Goal: Information Seeking & Learning: Check status

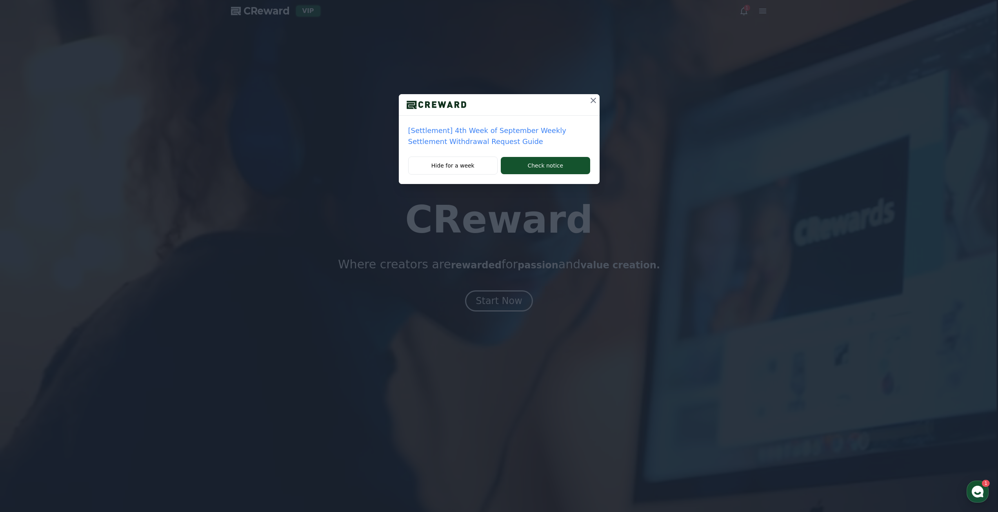
click at [594, 98] on icon at bounding box center [592, 100] width 9 height 9
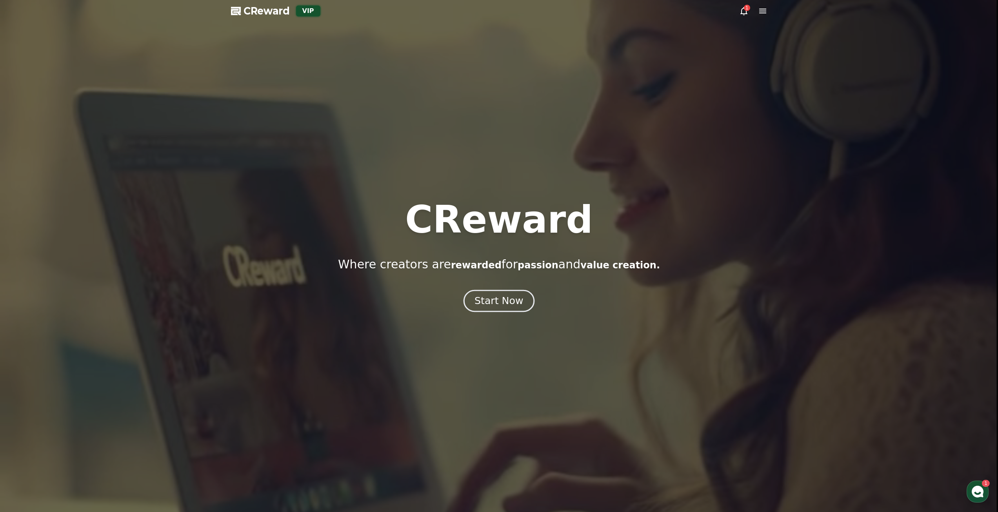
click at [507, 304] on div "Start Now" at bounding box center [498, 300] width 49 height 13
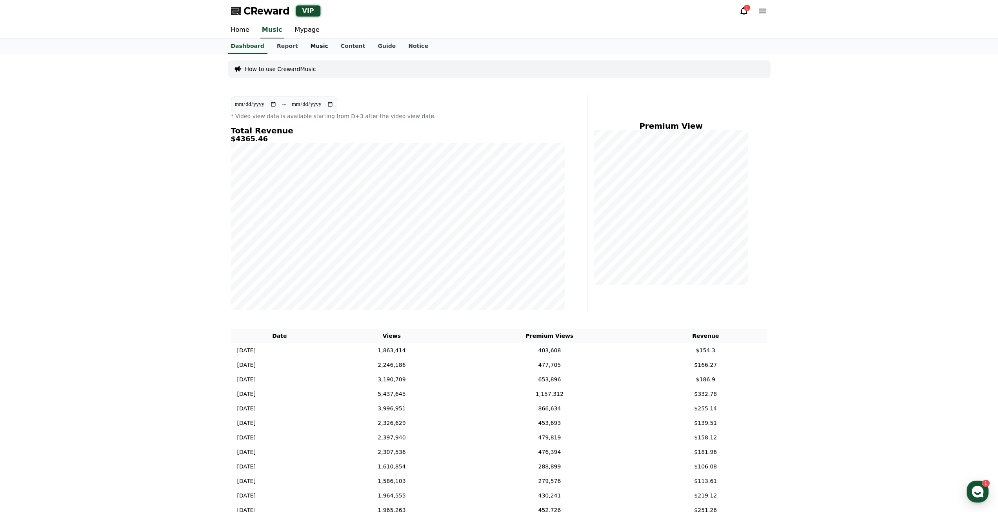
click at [313, 42] on link "Music" at bounding box center [319, 46] width 30 height 15
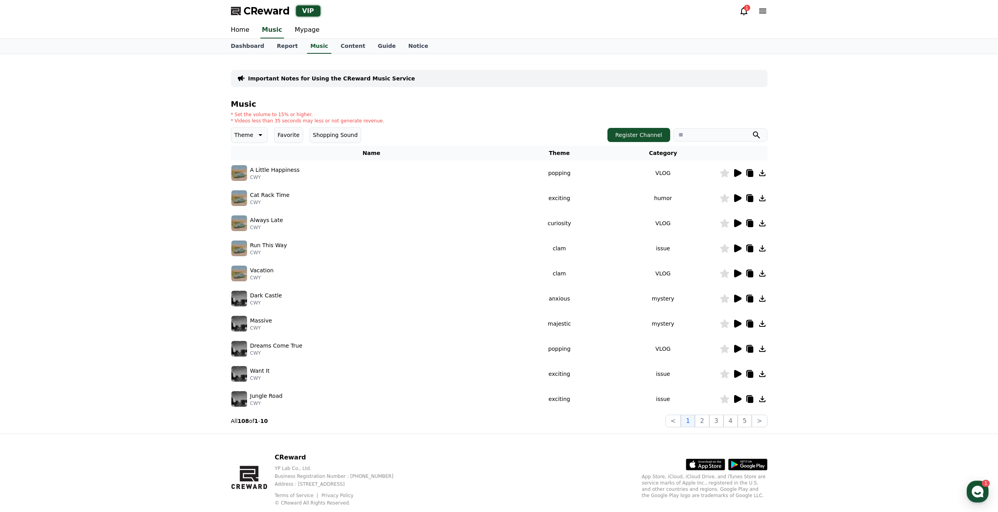
click at [742, 172] on div at bounding box center [743, 172] width 47 height 9
click at [737, 174] on icon at bounding box center [737, 173] width 7 height 8
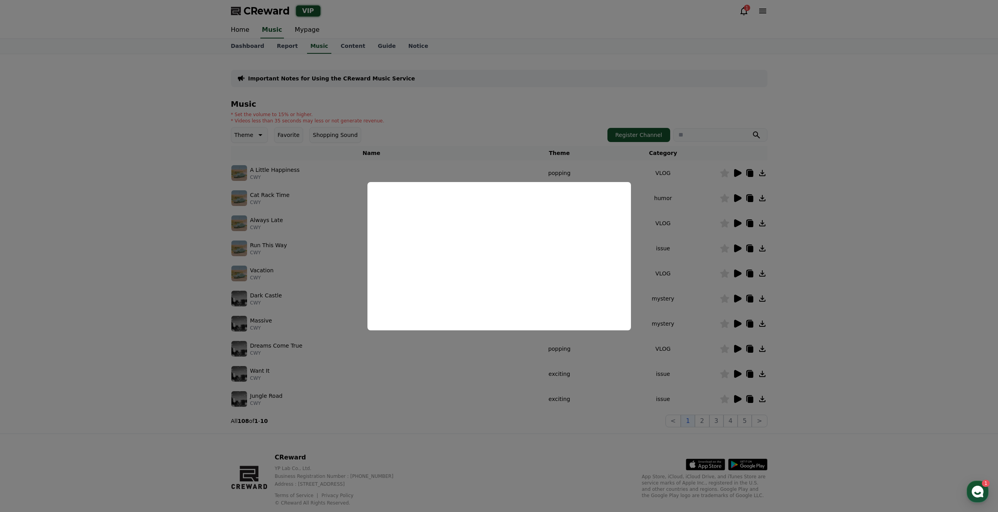
click at [508, 436] on button "close modal" at bounding box center [499, 256] width 998 height 512
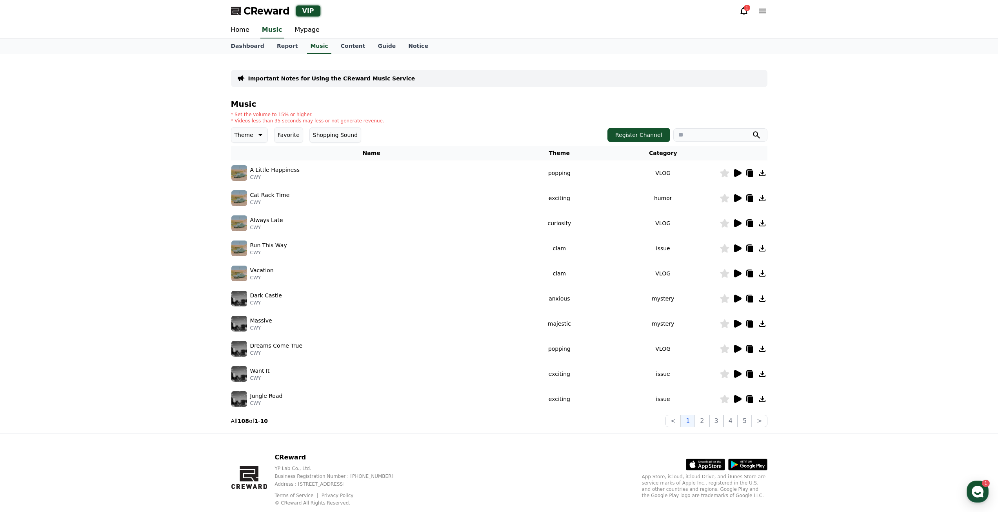
click at [739, 222] on icon at bounding box center [737, 223] width 7 height 8
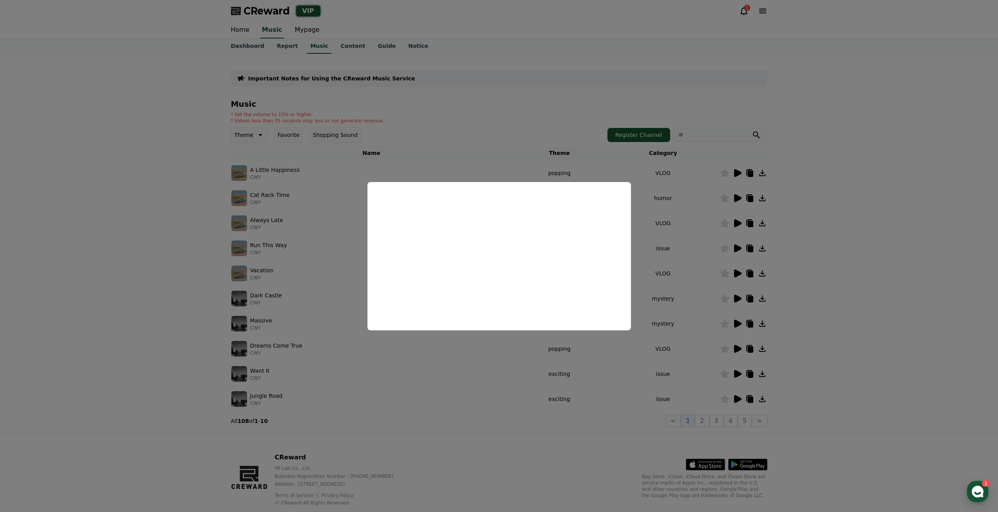
click at [913, 213] on button "close modal" at bounding box center [499, 256] width 998 height 512
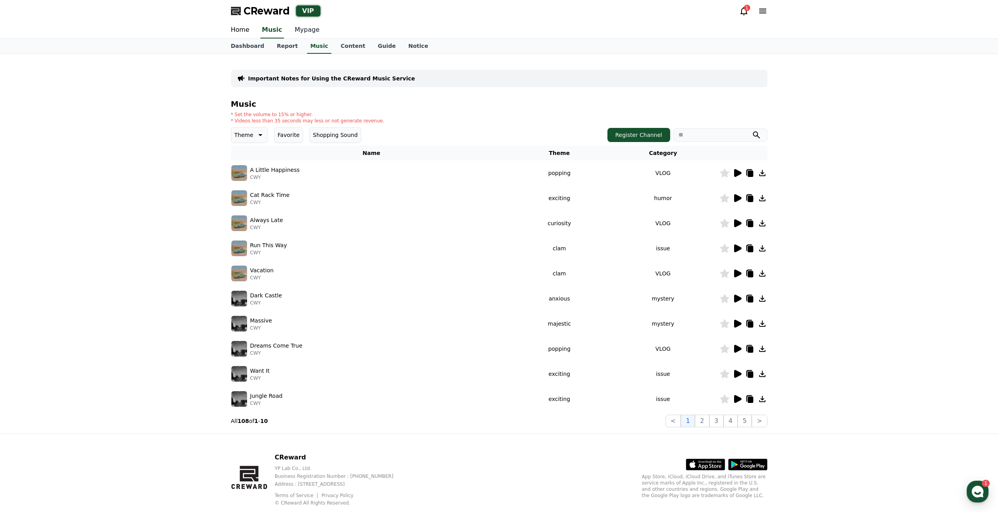
click at [306, 27] on link "Mypage" at bounding box center [307, 30] width 37 height 16
select select "**********"
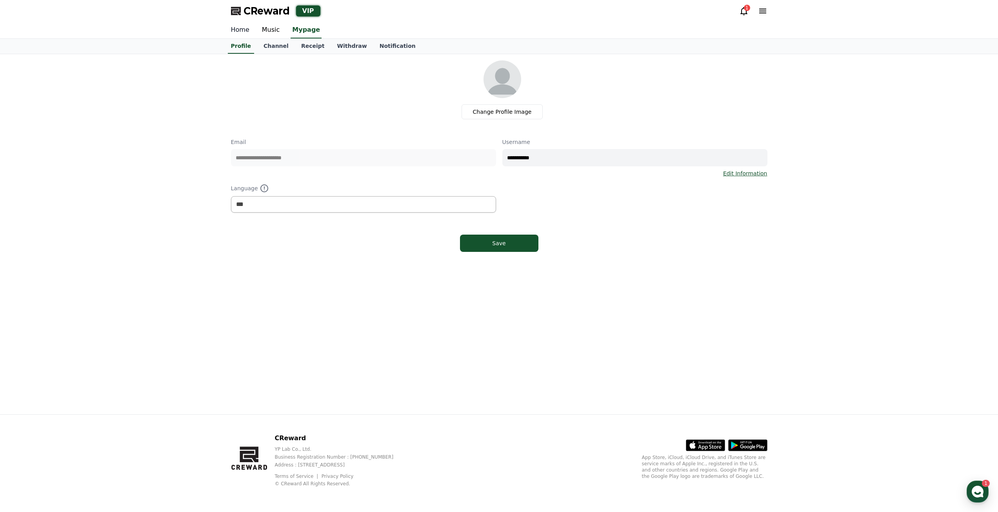
click at [247, 31] on link "Home" at bounding box center [240, 30] width 31 height 16
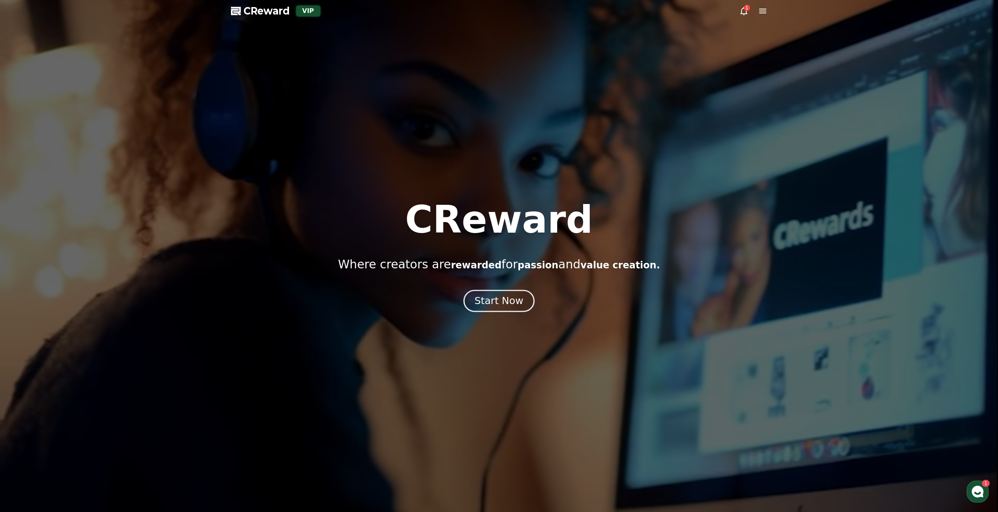
click at [496, 304] on div "Start Now" at bounding box center [498, 300] width 49 height 13
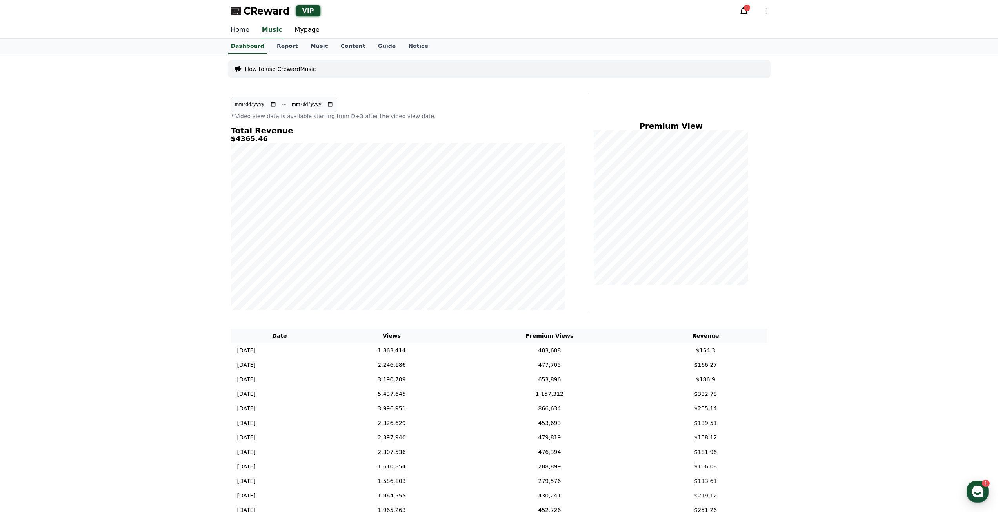
click at [225, 29] on link "Home" at bounding box center [240, 30] width 31 height 16
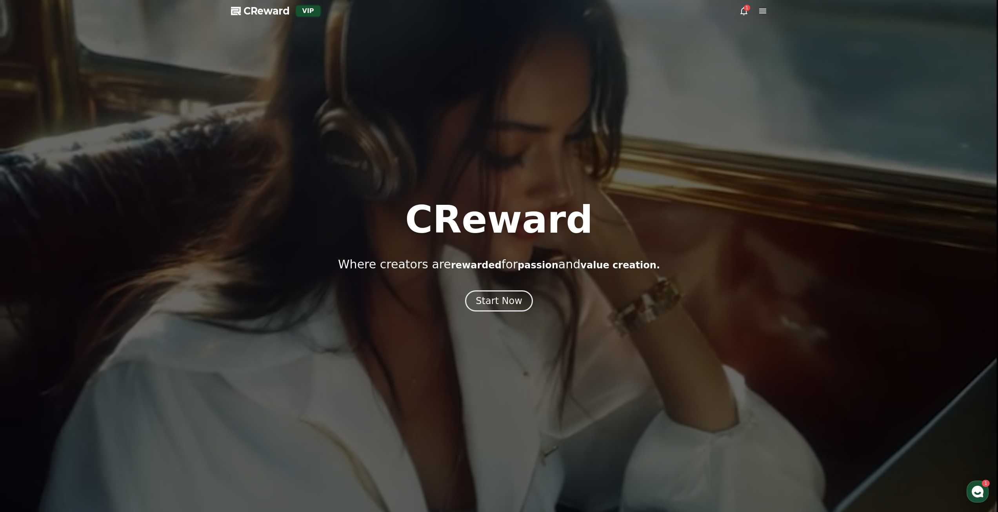
click at [743, 6] on div at bounding box center [499, 256] width 998 height 512
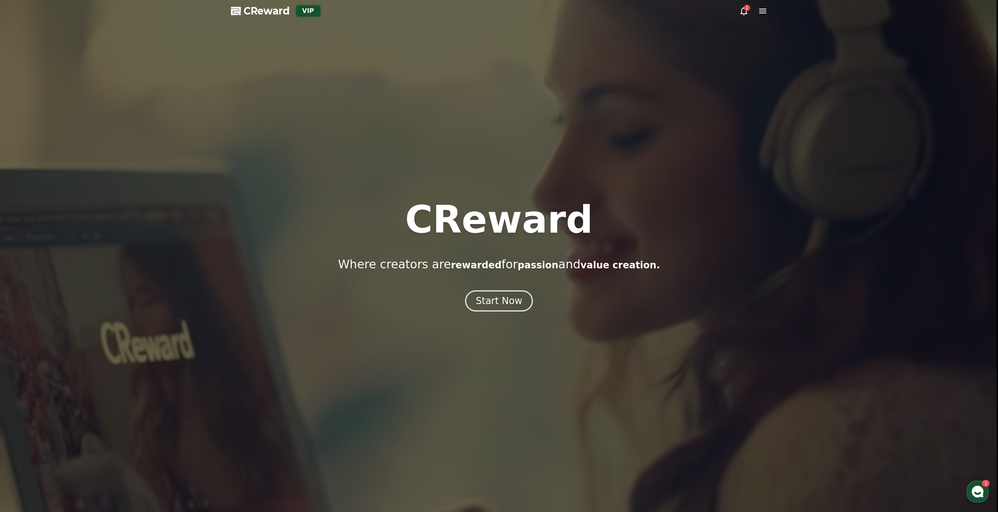
click at [743, 13] on icon at bounding box center [743, 10] width 9 height 9
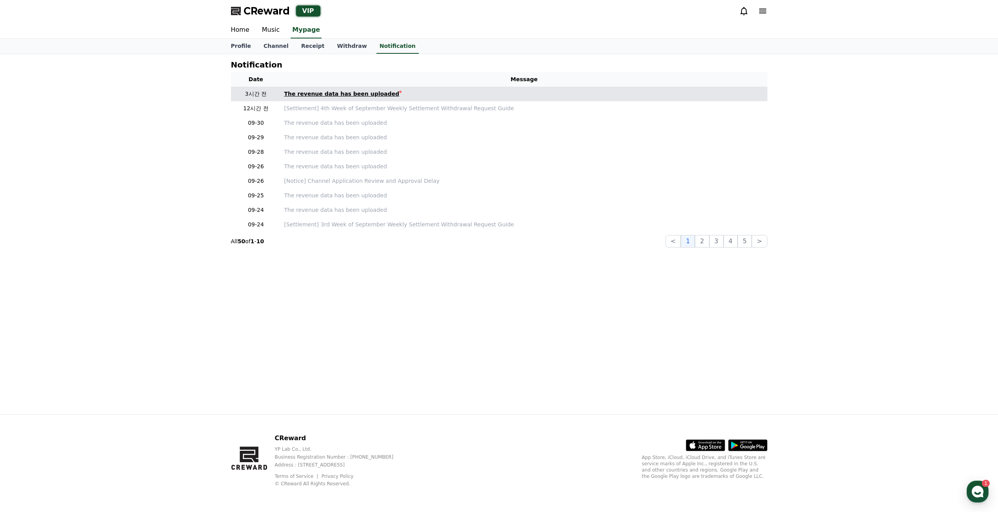
click at [318, 92] on div "The revenue data has been uploaded" at bounding box center [341, 94] width 115 height 8
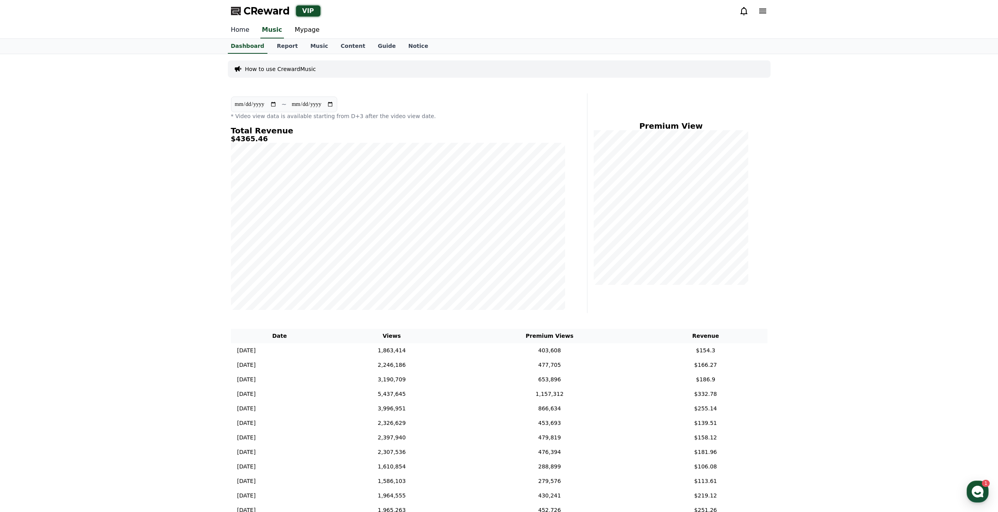
click at [236, 31] on link "Home" at bounding box center [240, 30] width 31 height 16
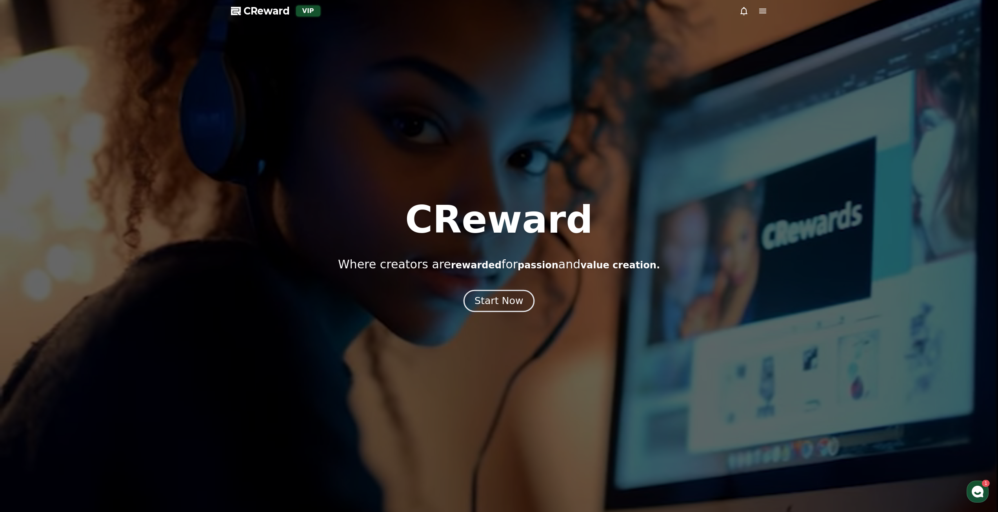
click at [505, 291] on button "Start Now" at bounding box center [498, 300] width 71 height 22
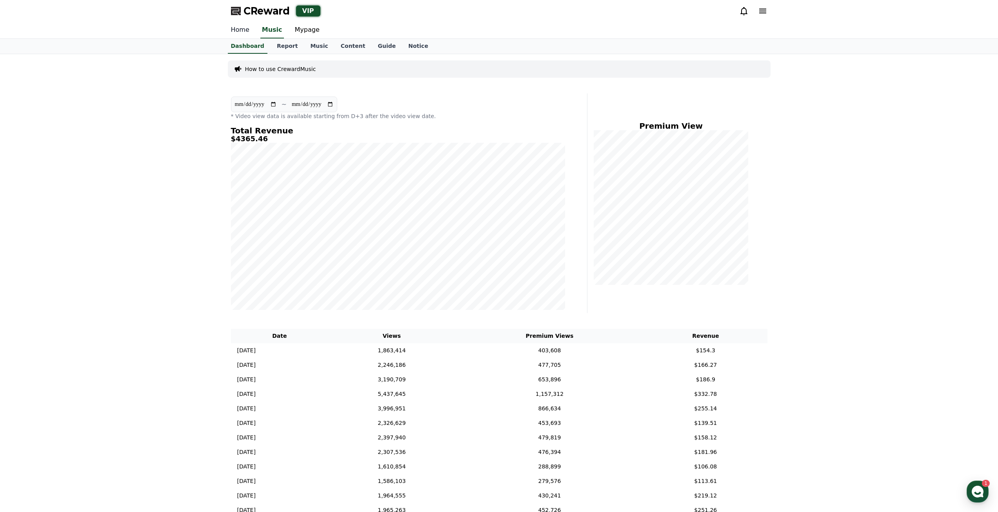
click at [240, 27] on link "Home" at bounding box center [240, 30] width 31 height 16
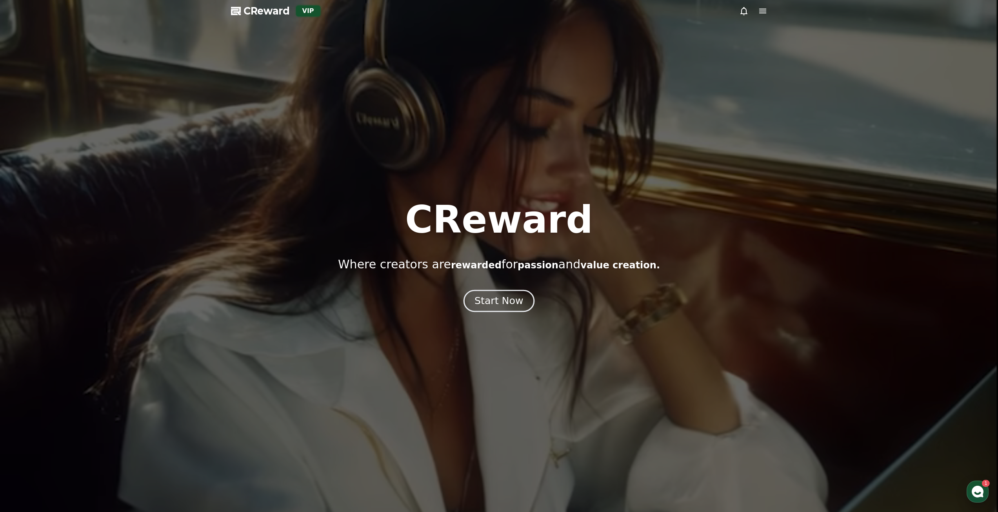
click at [507, 294] on div "Start Now" at bounding box center [498, 300] width 49 height 13
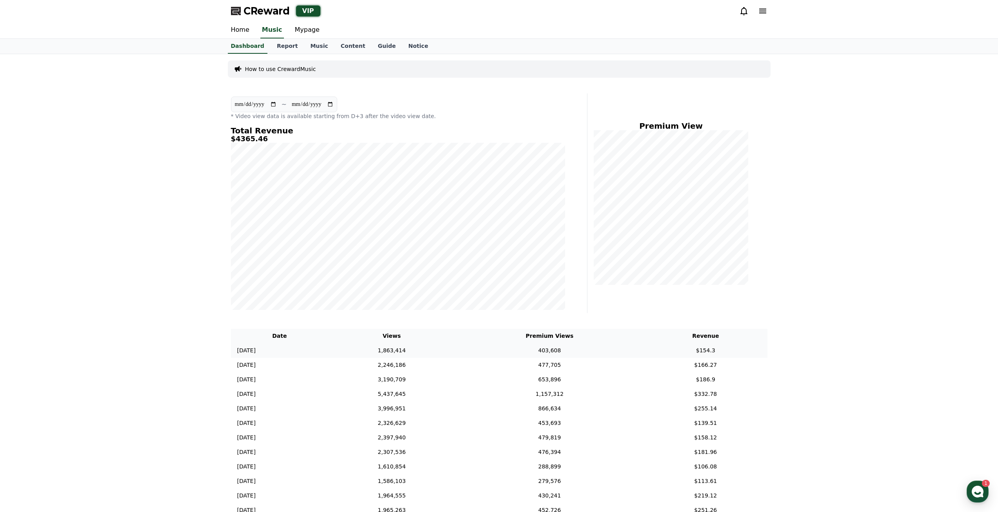
click at [447, 352] on td "1,863,414" at bounding box center [391, 350] width 127 height 15
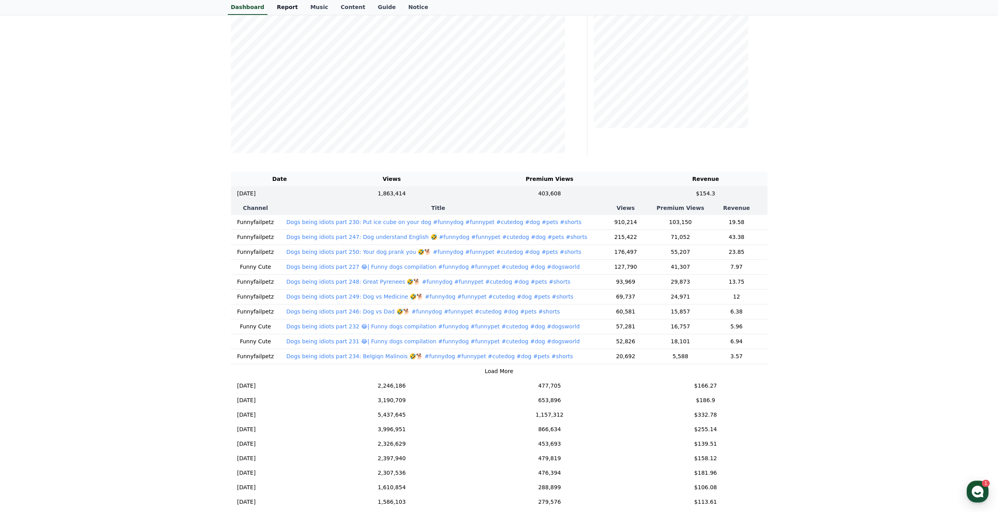
click at [283, 5] on link "Report" at bounding box center [288, 7] width 34 height 15
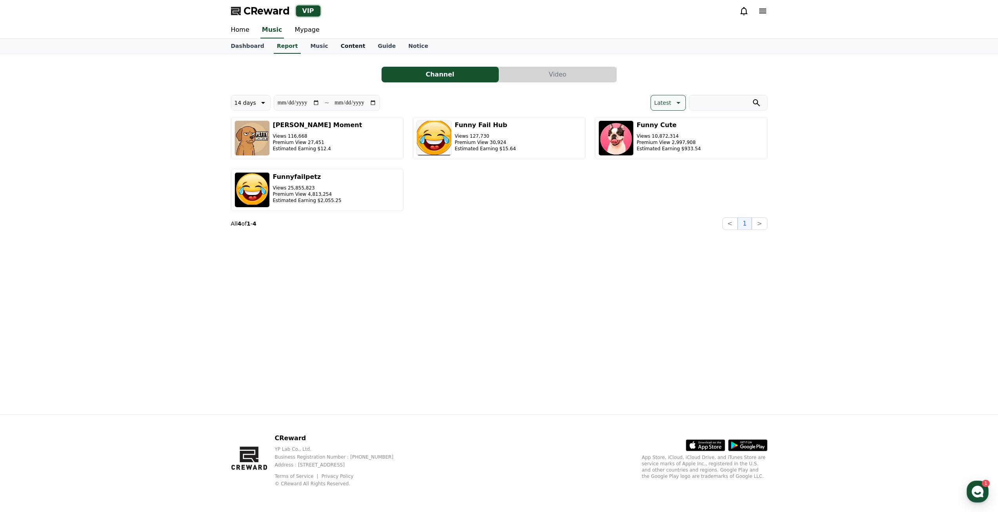
click at [338, 49] on link "Content" at bounding box center [352, 46] width 37 height 15
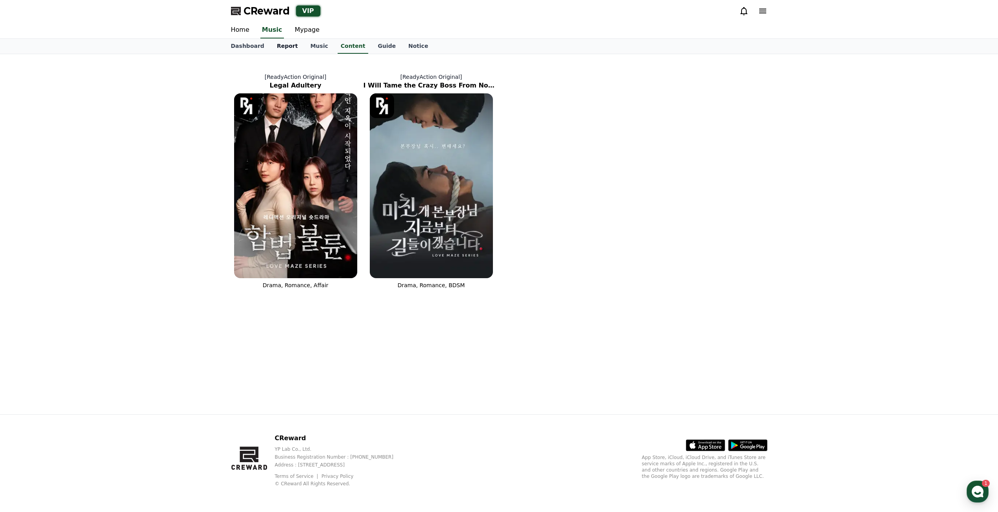
click at [290, 45] on link "Report" at bounding box center [288, 46] width 34 height 15
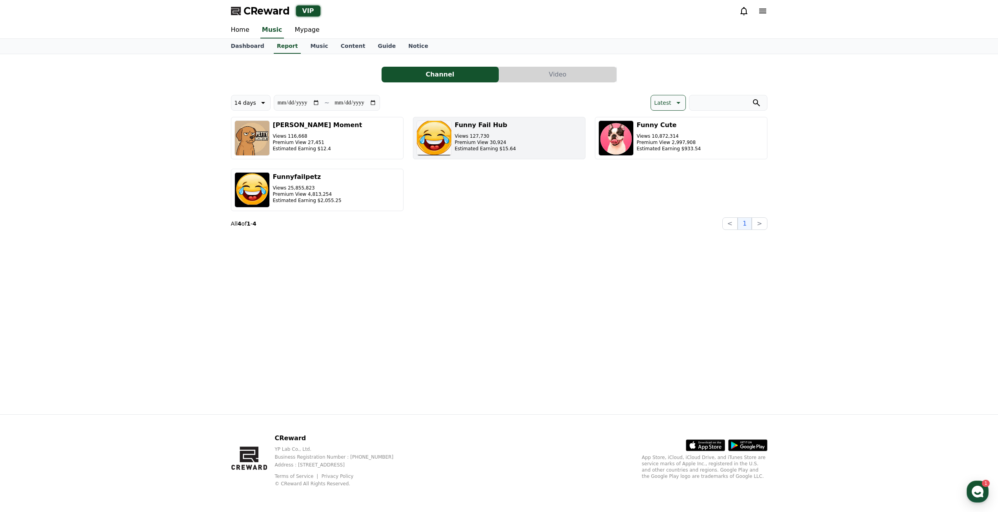
click at [488, 150] on p "Estimated Earning $15.64" at bounding box center [485, 148] width 61 height 6
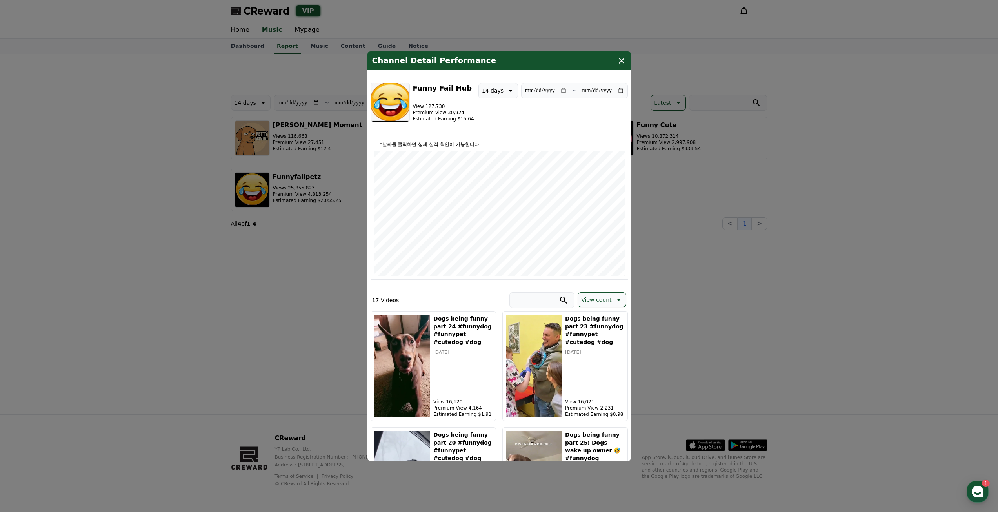
click at [243, 338] on button "close modal" at bounding box center [499, 256] width 998 height 512
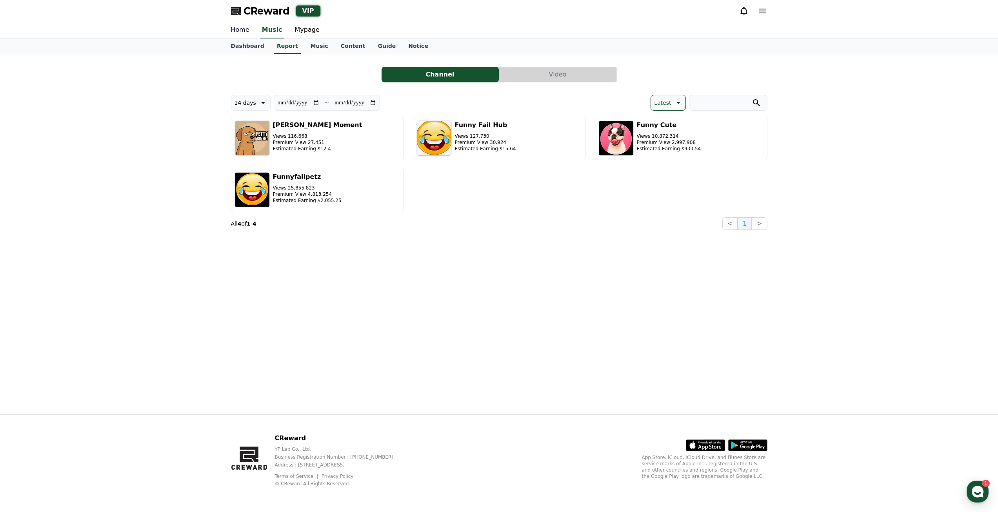
click at [241, 31] on link "Home" at bounding box center [240, 30] width 31 height 16
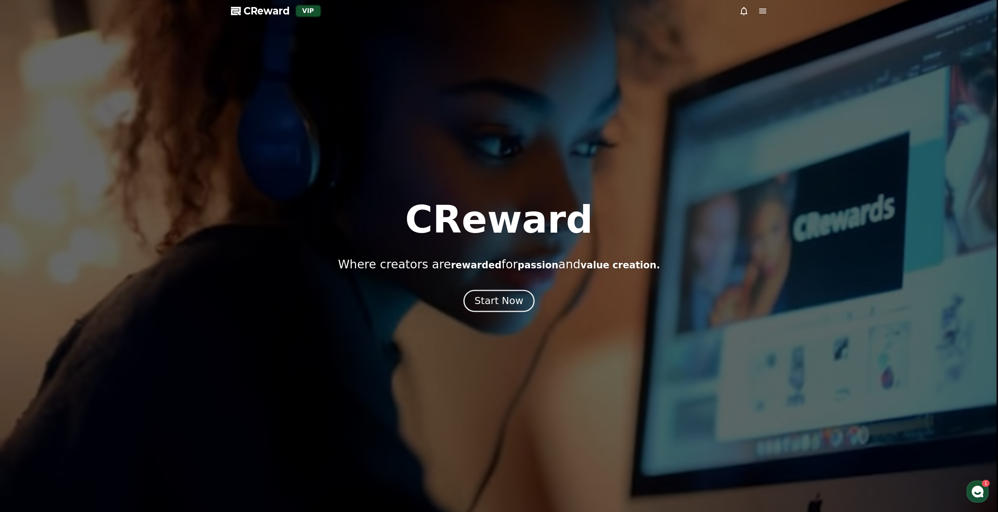
click at [488, 305] on div "Start Now" at bounding box center [498, 300] width 49 height 13
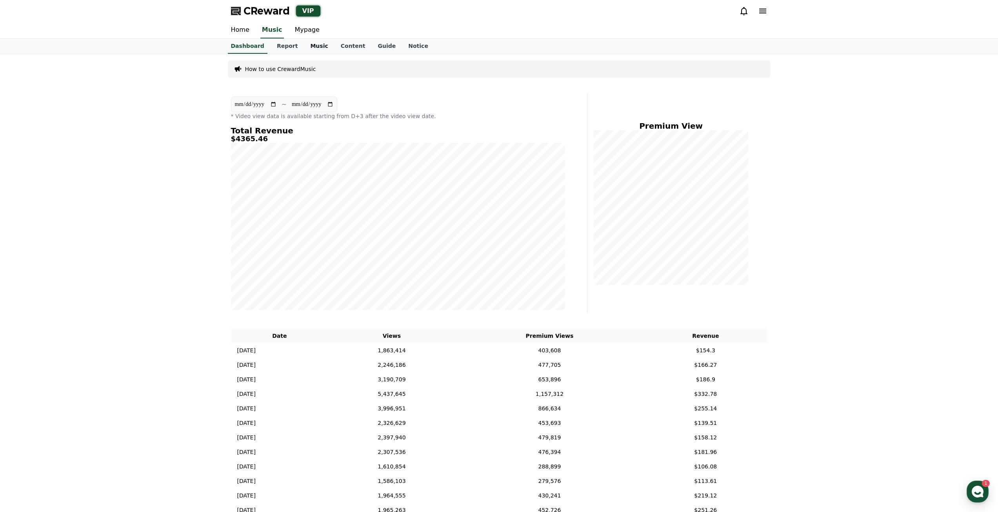
click at [304, 47] on link "Music" at bounding box center [319, 46] width 30 height 15
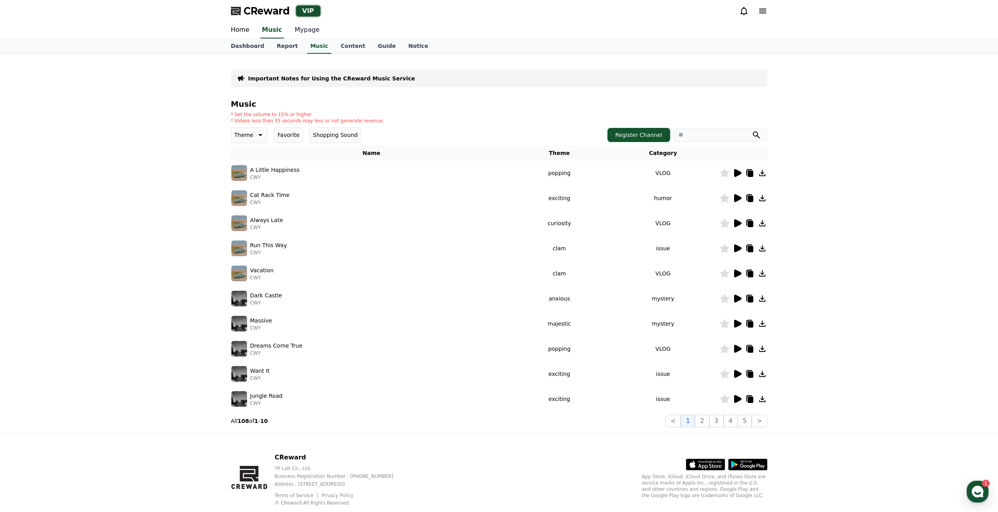
click at [292, 34] on link "Mypage" at bounding box center [307, 30] width 37 height 16
select select "**********"
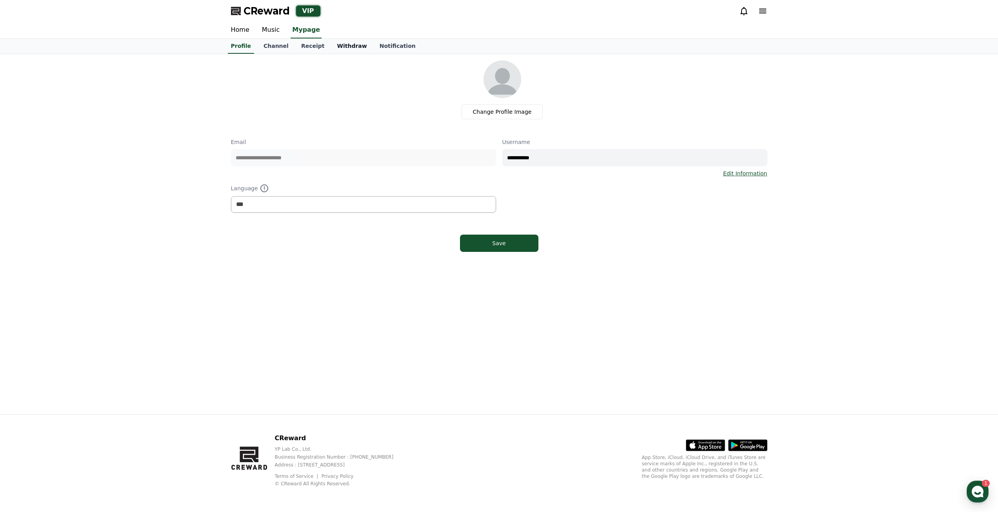
click at [338, 52] on link "Withdraw" at bounding box center [351, 46] width 42 height 15
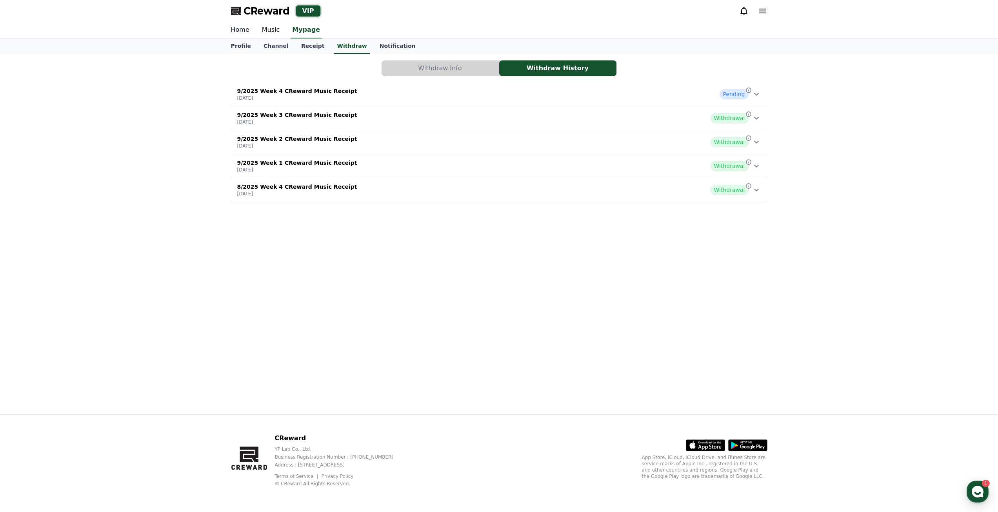
click at [234, 31] on link "Home" at bounding box center [240, 30] width 31 height 16
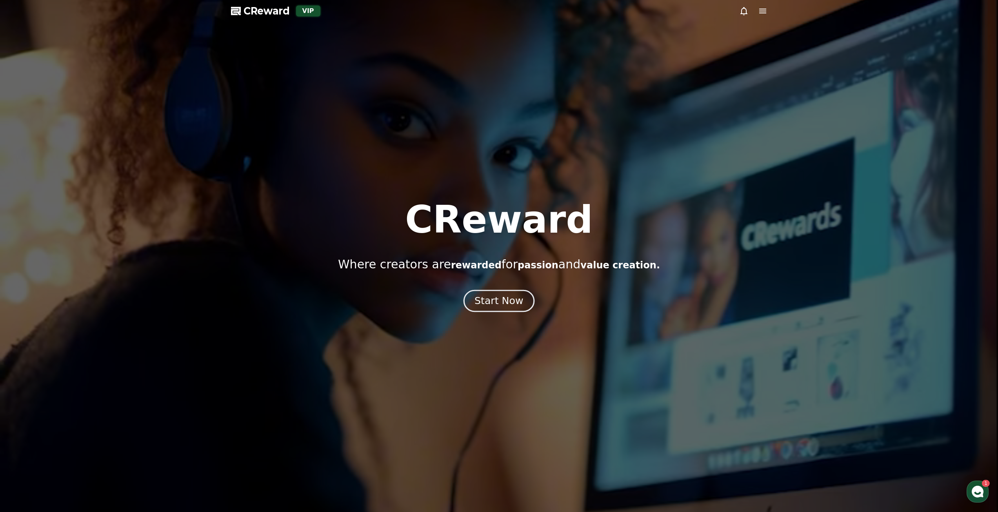
click at [485, 298] on div "Start Now" at bounding box center [498, 300] width 49 height 13
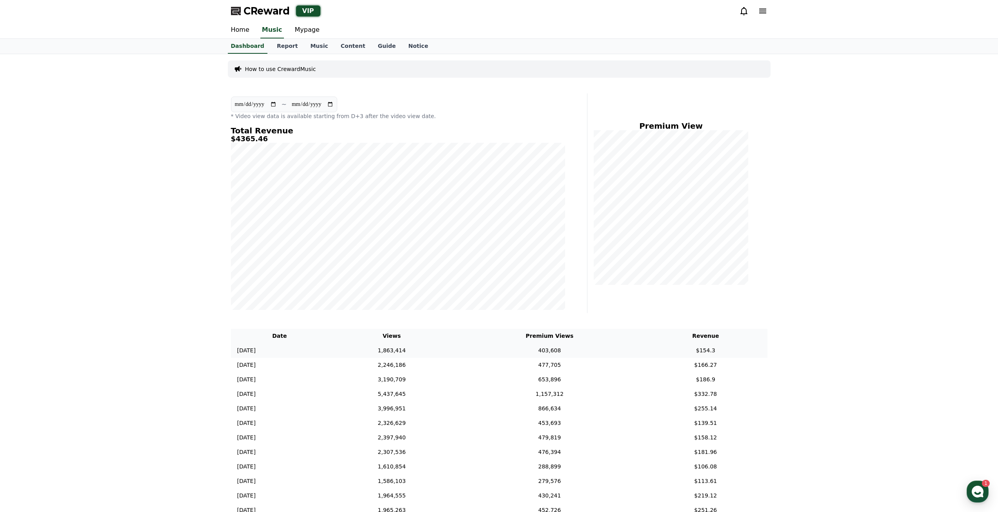
click at [302, 352] on td "[DATE] 09/29" at bounding box center [280, 350] width 98 height 15
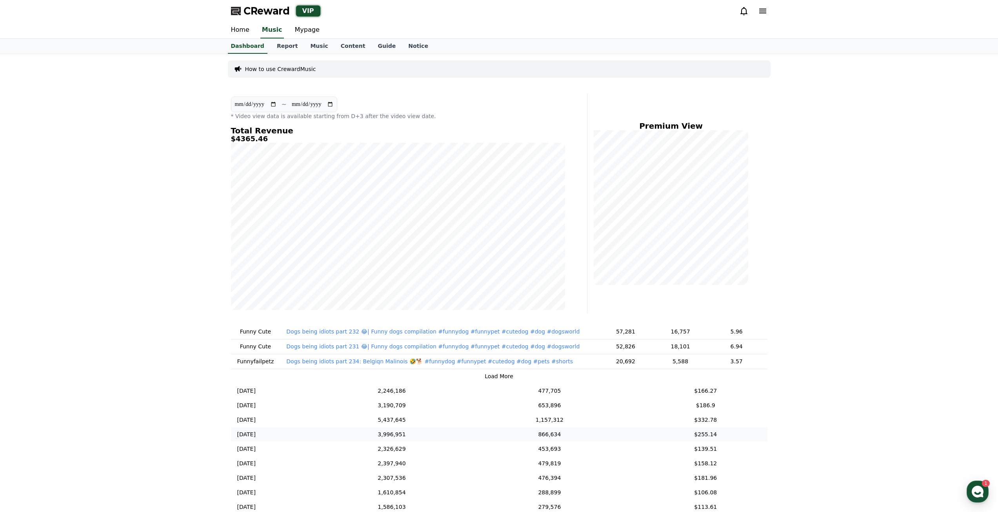
scroll to position [157, 0]
click at [290, 43] on link "Report" at bounding box center [288, 46] width 34 height 15
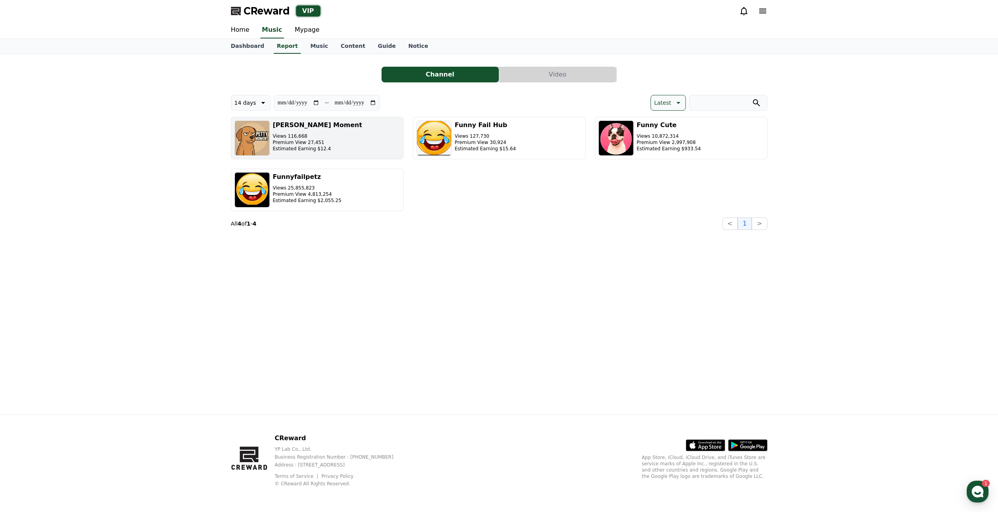
click at [343, 150] on button "[PERSON_NAME] Moment Views 116,668 Premium View 27,451 Estimated Earning $12.4" at bounding box center [317, 138] width 172 height 42
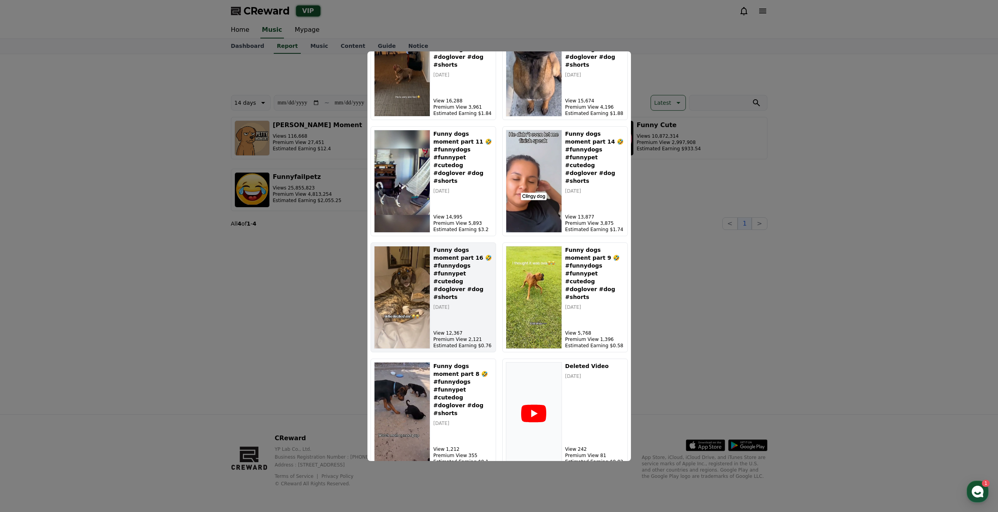
scroll to position [443, 0]
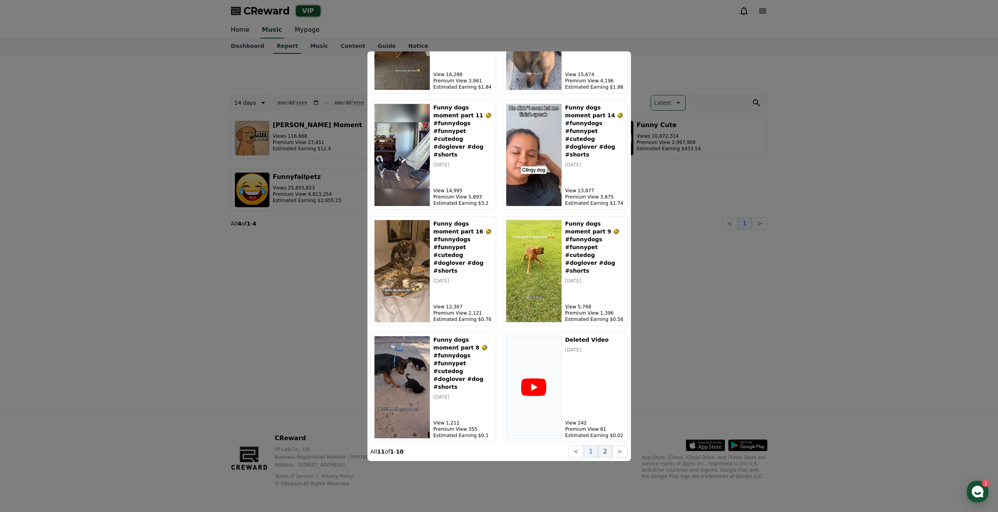
click at [606, 451] on button "2" at bounding box center [605, 451] width 14 height 13
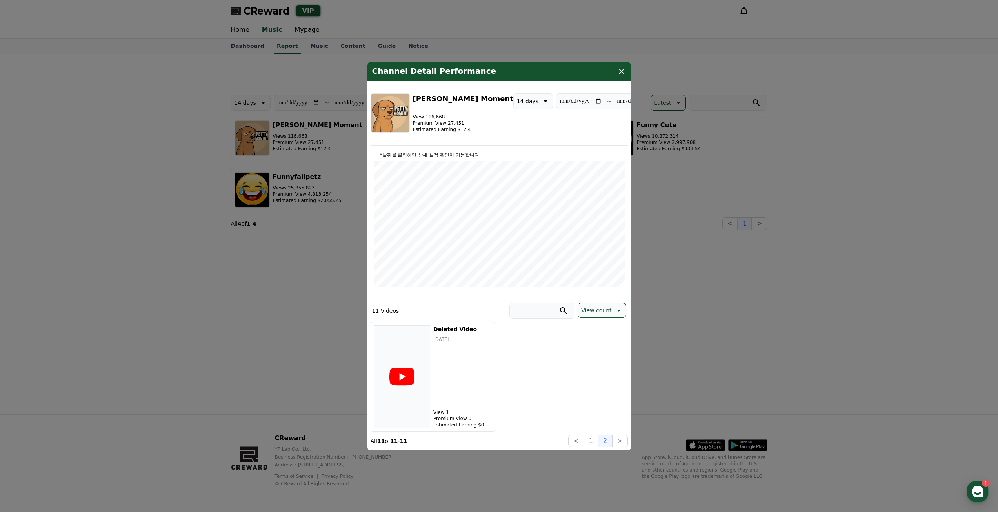
scroll to position [0, 0]
click at [593, 437] on button "1" at bounding box center [591, 440] width 14 height 13
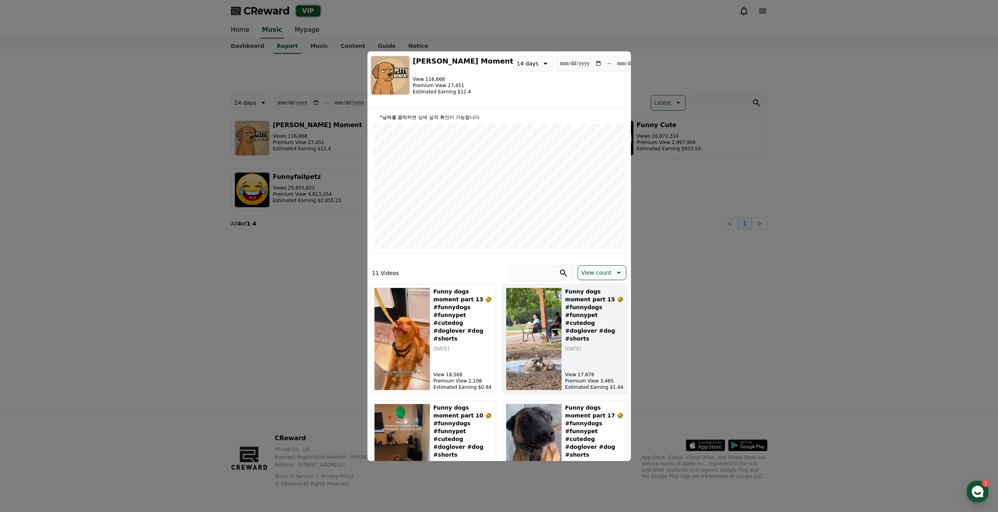
scroll to position [157, 0]
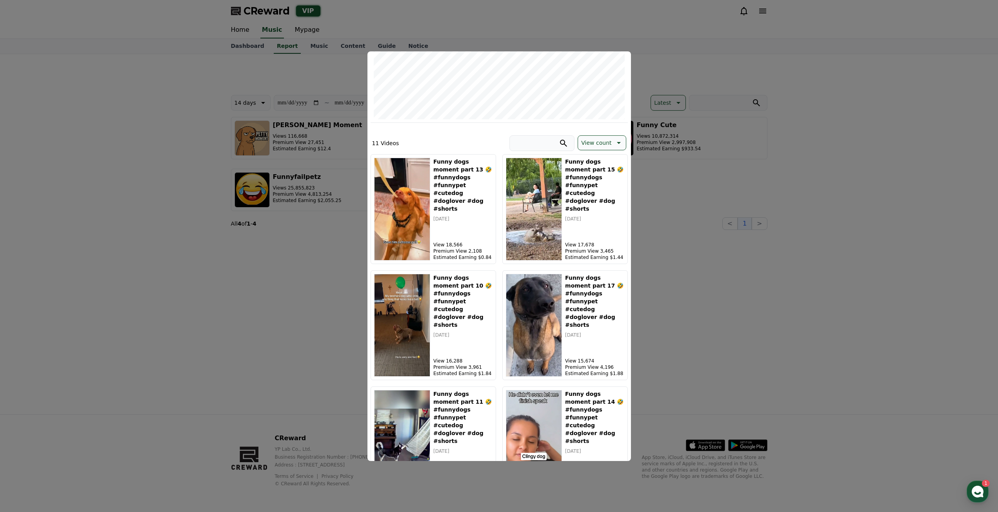
drag, startPoint x: 143, startPoint y: 272, endPoint x: 142, endPoint y: 278, distance: 6.3
click at [142, 278] on button "close modal" at bounding box center [499, 256] width 998 height 512
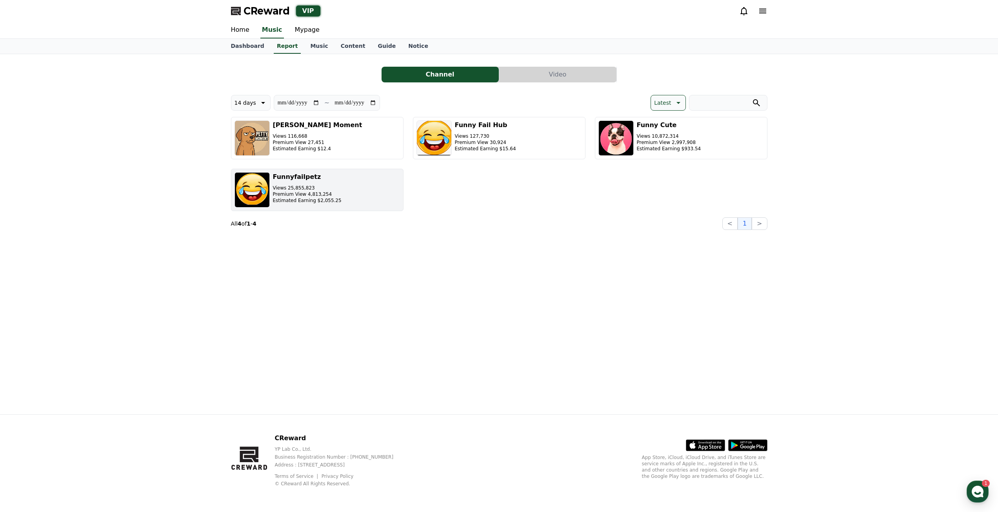
click at [347, 203] on button "Funnyfailpetz Views 25,855,823 Premium View 4,813,254 Estimated Earning $2,055.…" at bounding box center [317, 190] width 172 height 42
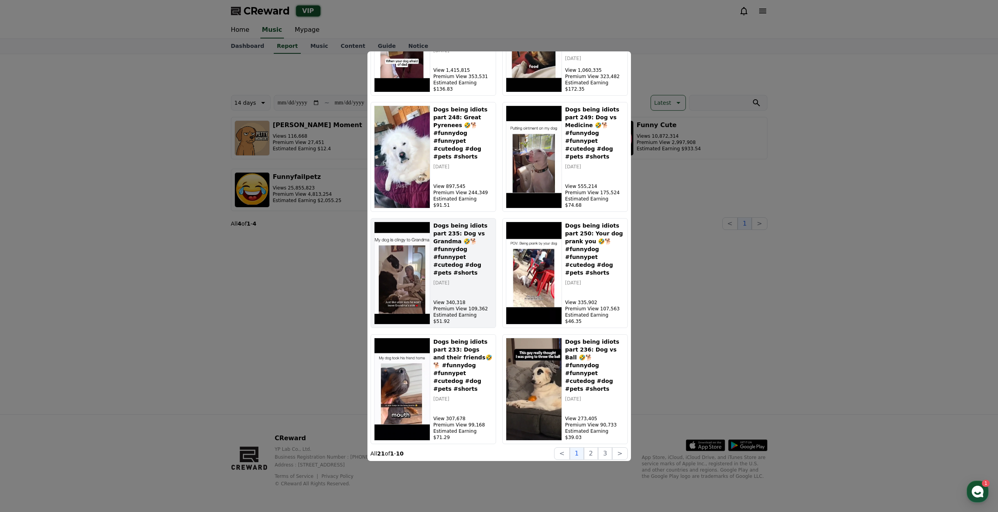
scroll to position [443, 0]
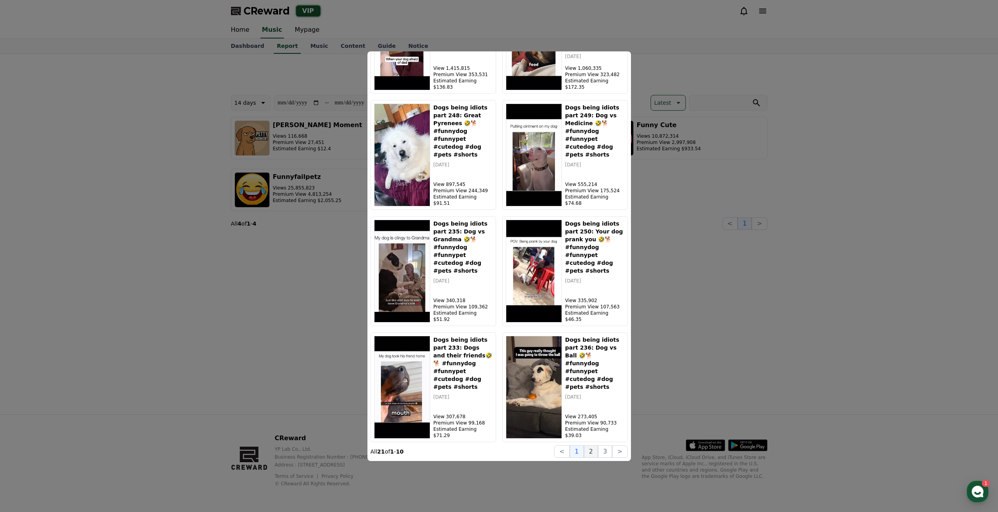
click at [589, 449] on button "2" at bounding box center [591, 451] width 14 height 13
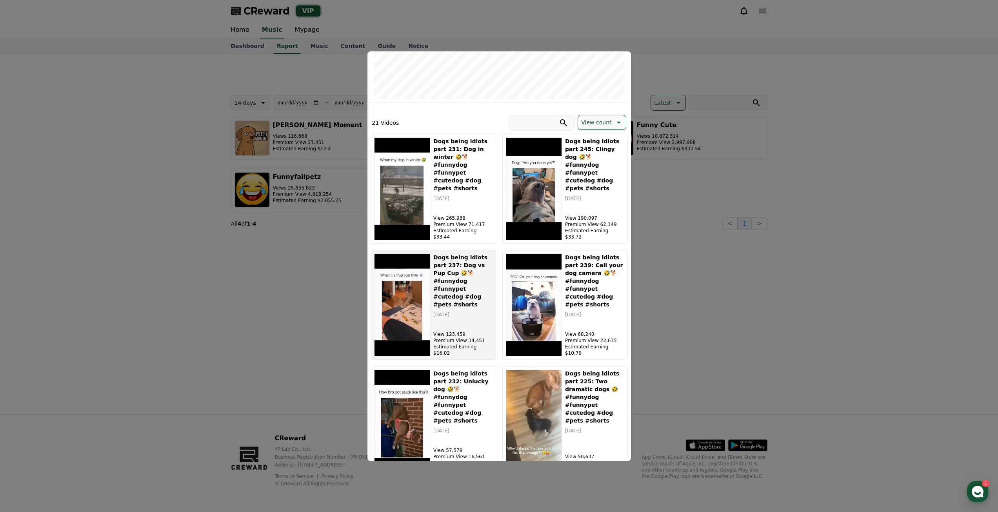
scroll to position [129, 0]
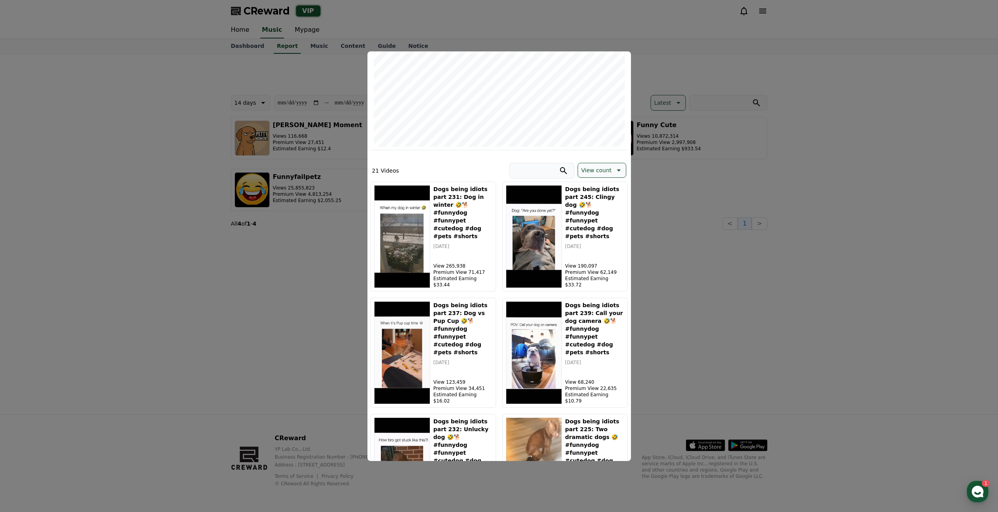
click at [681, 306] on button "close modal" at bounding box center [499, 256] width 998 height 512
